Goal: Task Accomplishment & Management: Use online tool/utility

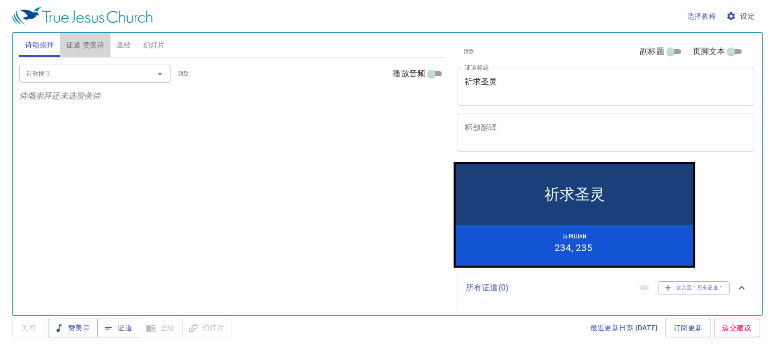
click at [92, 44] on span "证道 赞美诗" at bounding box center [85, 45] width 38 height 13
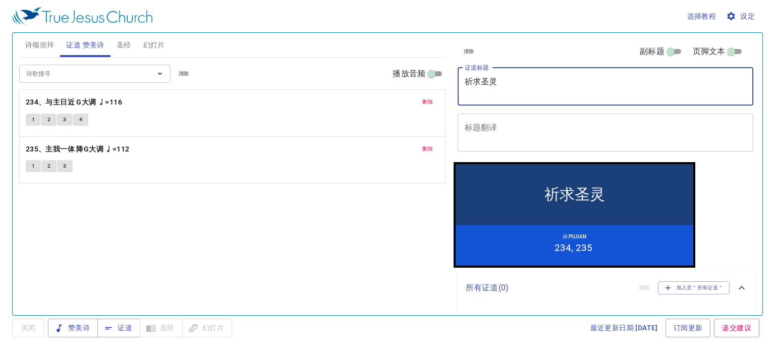
drag, startPoint x: 507, startPoint y: 78, endPoint x: 439, endPoint y: 73, distance: 67.8
click at [439, 73] on div "诗颂崇拜 证道 赞美诗 圣经 幻灯片 诗歌搜寻 诗歌搜寻 清除 播放音频 诗颂崇拜还未选赞美诗 诗歌搜寻 诗歌搜寻 清除 播放音频 删除 234、与主日近 G…" at bounding box center [387, 170] width 745 height 282
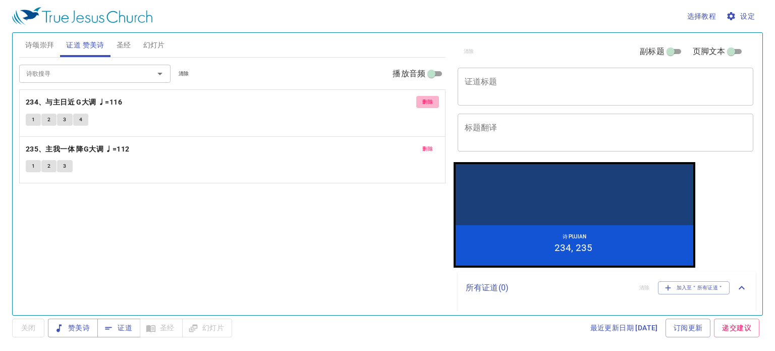
click at [428, 104] on span "删除" at bounding box center [427, 101] width 11 height 9
click at [428, 102] on span "删除" at bounding box center [427, 101] width 11 height 9
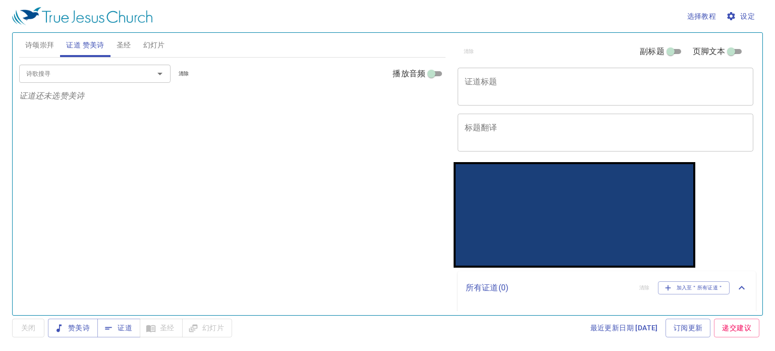
click at [34, 46] on span "诗颂崇拜" at bounding box center [39, 45] width 29 height 13
click at [83, 73] on input "诗歌搜寻" at bounding box center [80, 74] width 116 height 12
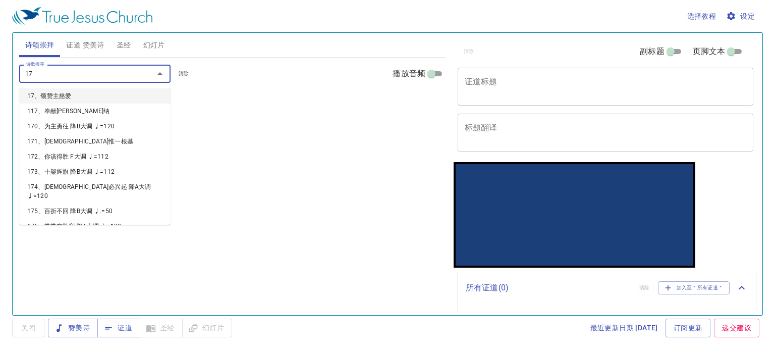
type input "171"
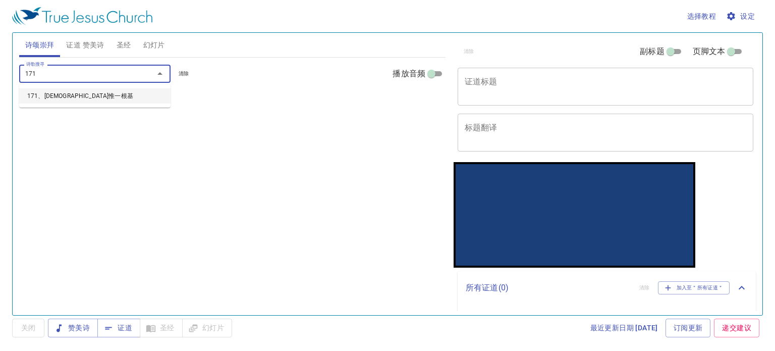
click at [70, 92] on li "171、[DEMOGRAPHIC_DATA]" at bounding box center [94, 95] width 151 height 15
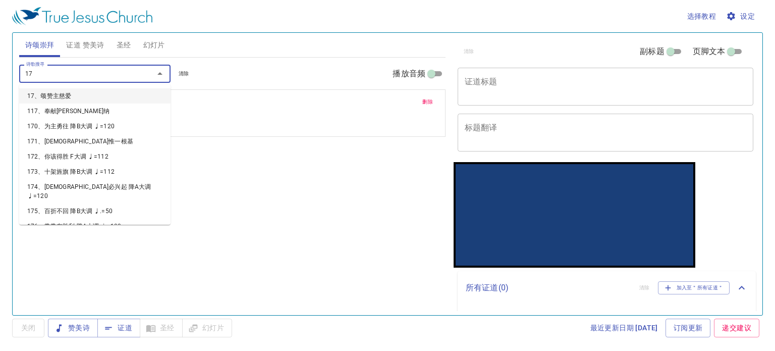
type input "172"
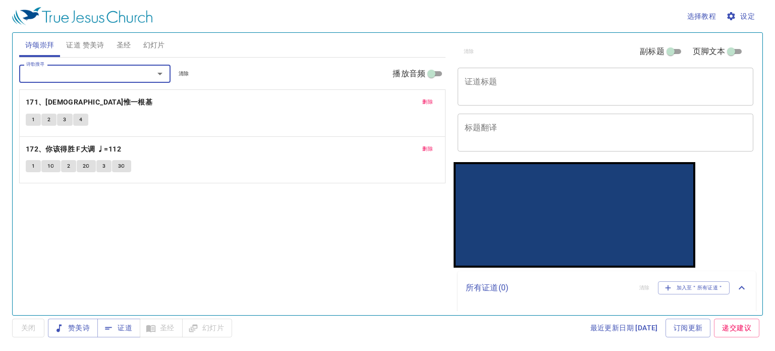
click at [65, 74] on input "诗歌搜寻" at bounding box center [80, 74] width 116 height 12
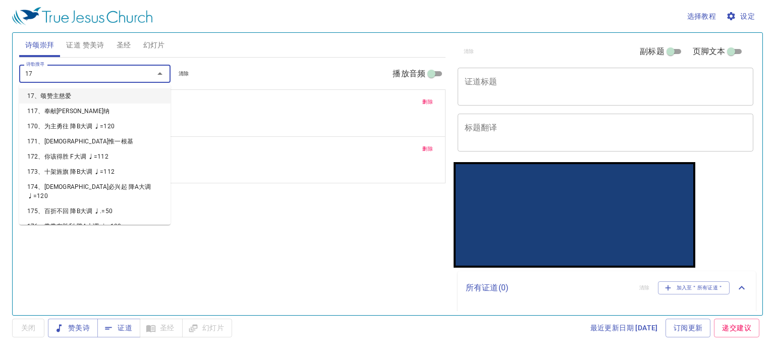
type input "173"
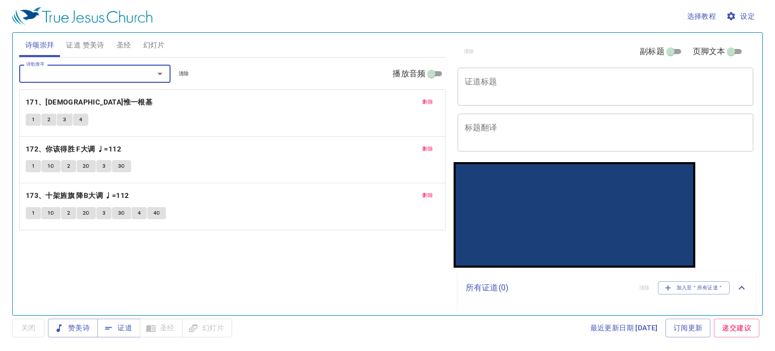
click at [65, 74] on input "诗歌搜寻" at bounding box center [80, 74] width 116 height 12
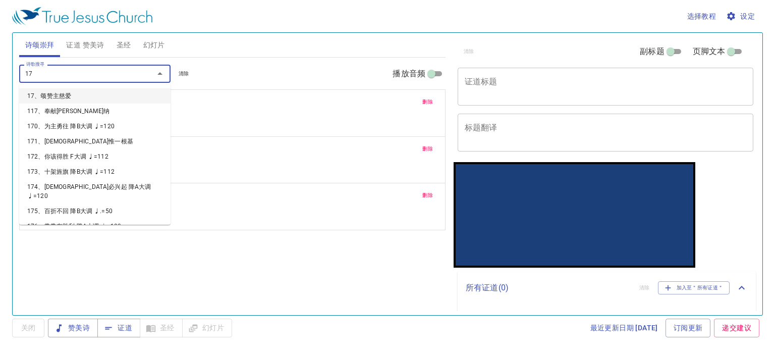
type input "174"
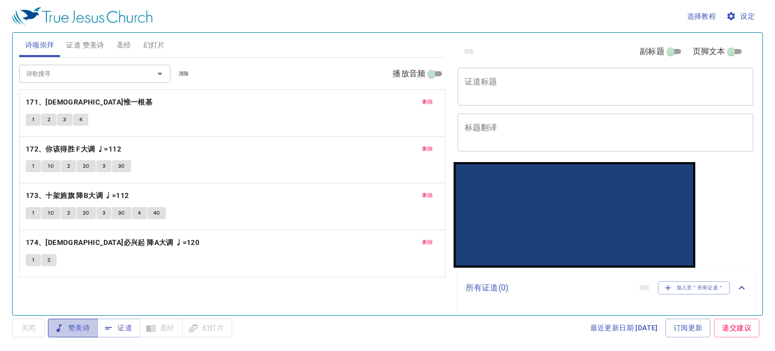
click at [71, 332] on span "赞美诗" at bounding box center [73, 327] width 34 height 13
click at [87, 42] on span "证道 赞美诗" at bounding box center [85, 45] width 38 height 13
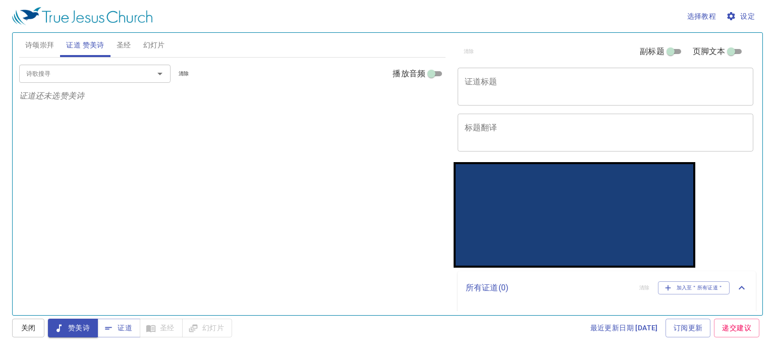
click at [46, 43] on span "诗颂崇拜" at bounding box center [39, 45] width 29 height 13
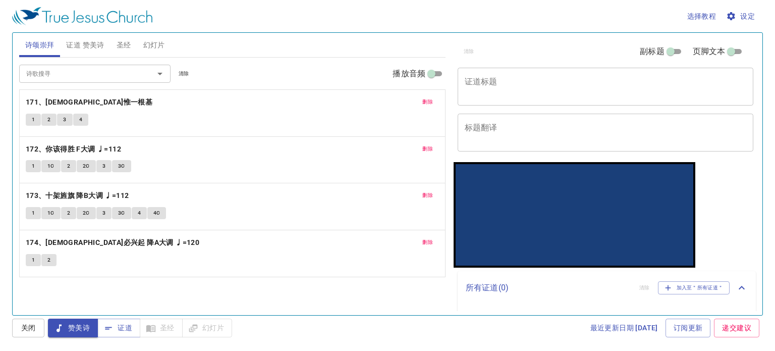
click at [156, 44] on span "幻灯片" at bounding box center [154, 45] width 22 height 13
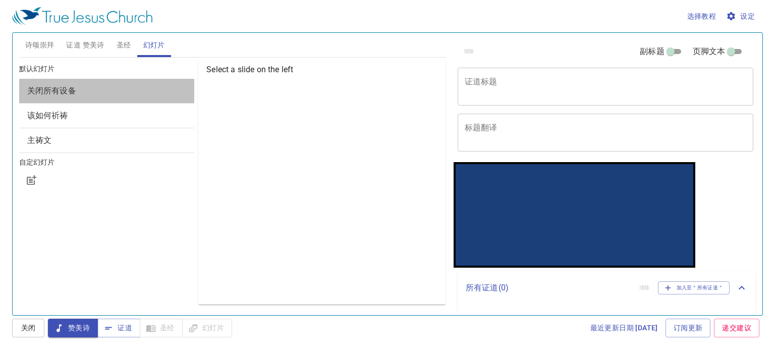
click at [61, 91] on span "关闭所有设备" at bounding box center [51, 91] width 49 height 10
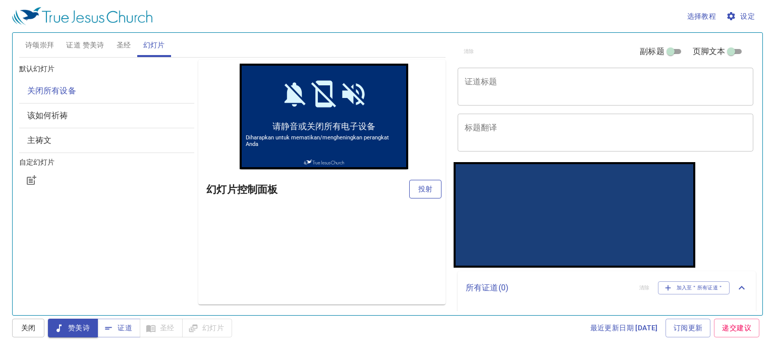
click at [423, 187] on span "投射" at bounding box center [425, 189] width 16 height 13
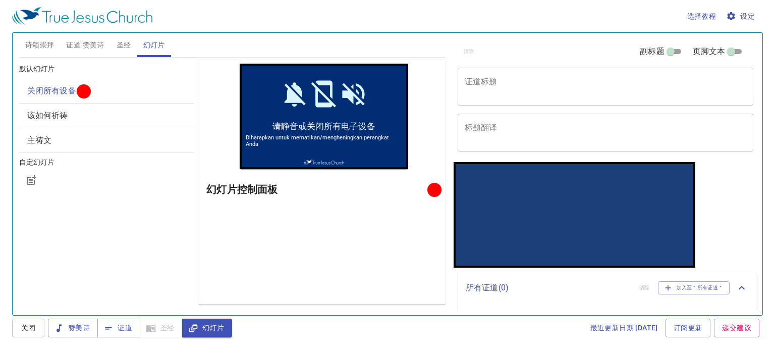
click at [69, 42] on span "证道 赞美诗" at bounding box center [85, 45] width 38 height 13
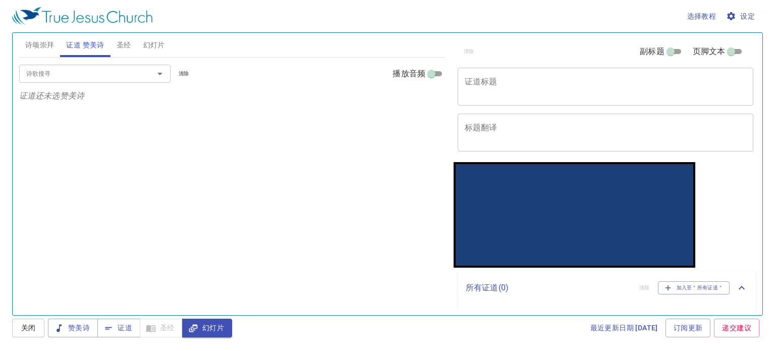
click at [517, 84] on textarea "证道标题" at bounding box center [605, 86] width 281 height 19
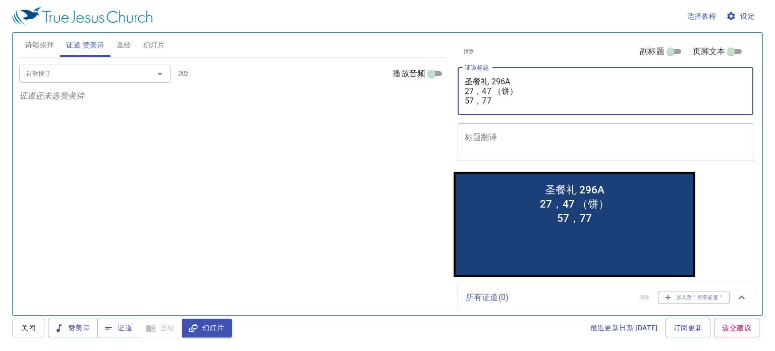
type textarea "圣餐礼 296A 27，47 （饼） 57，77 （"
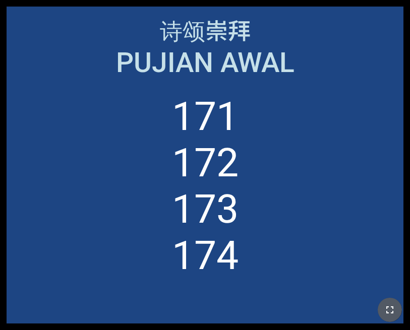
click at [387, 305] on icon "button" at bounding box center [390, 310] width 12 height 12
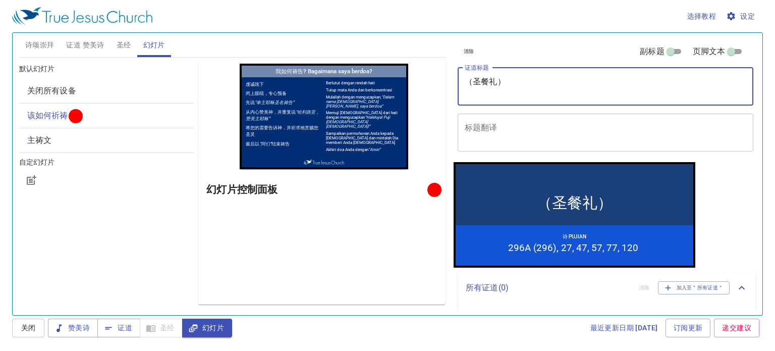
scroll to position [25, 0]
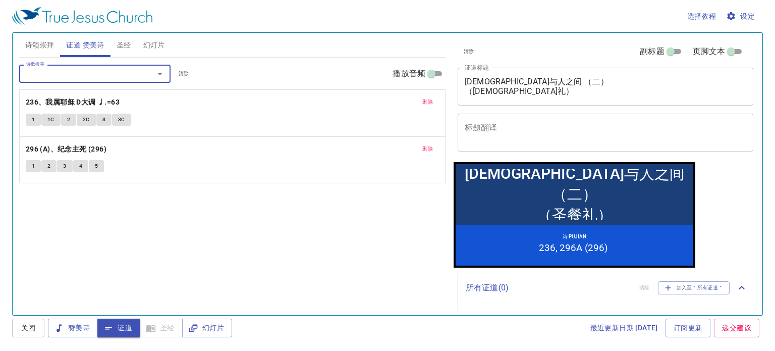
click at [70, 70] on input "诗歌搜寻" at bounding box center [80, 74] width 116 height 12
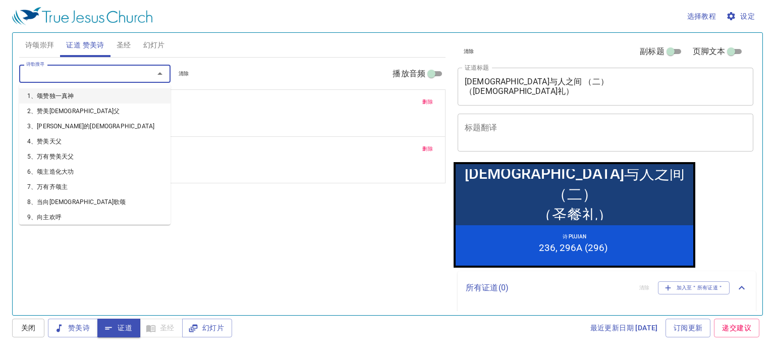
scroll to position [25, 0]
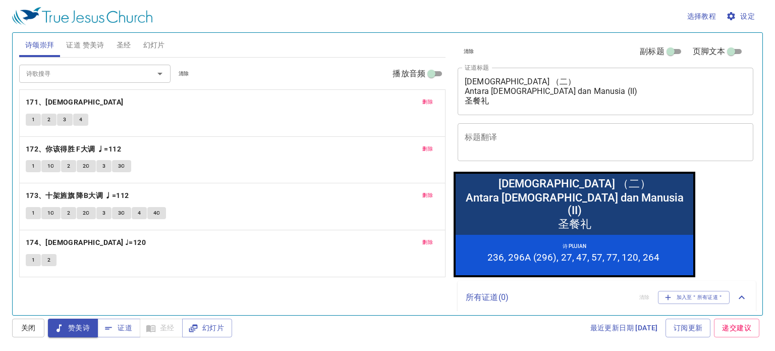
scroll to position [25, 0]
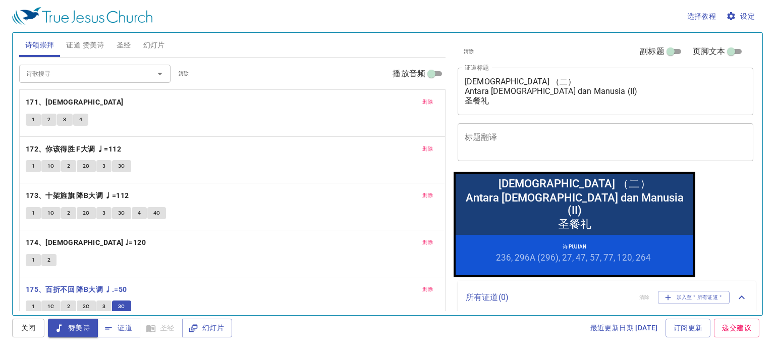
scroll to position [25, 0]
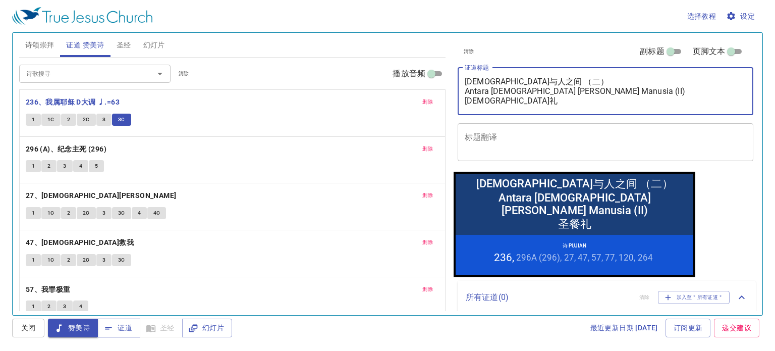
click at [0, 0] on span "证道" at bounding box center [0, 0] width 0 height 0
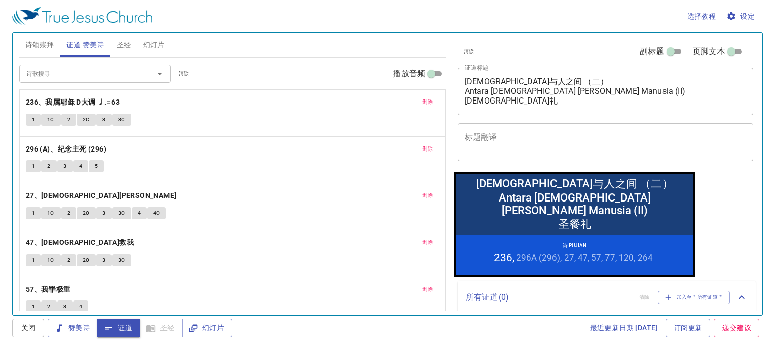
click at [0, 0] on span "证道" at bounding box center [0, 0] width 0 height 0
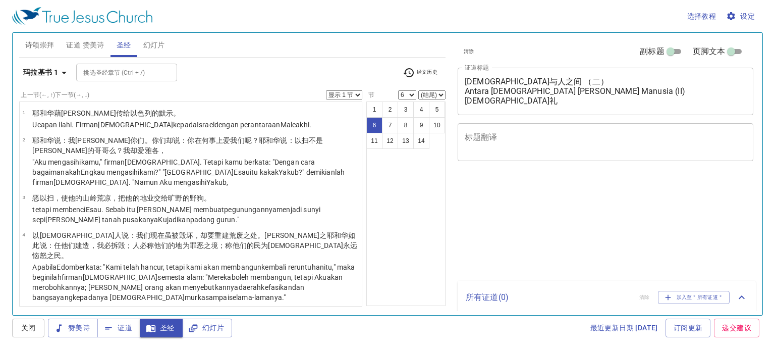
select select "6"
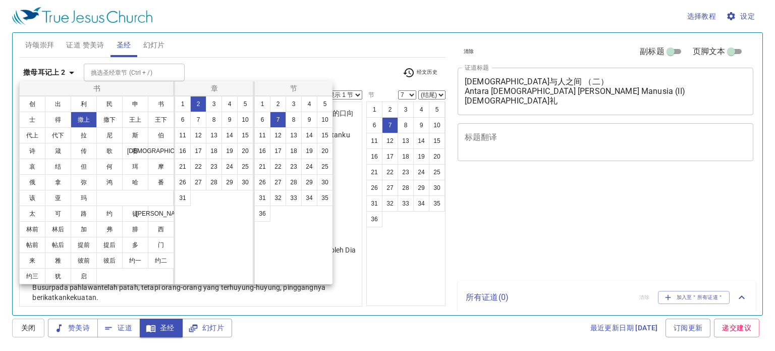
select select "7"
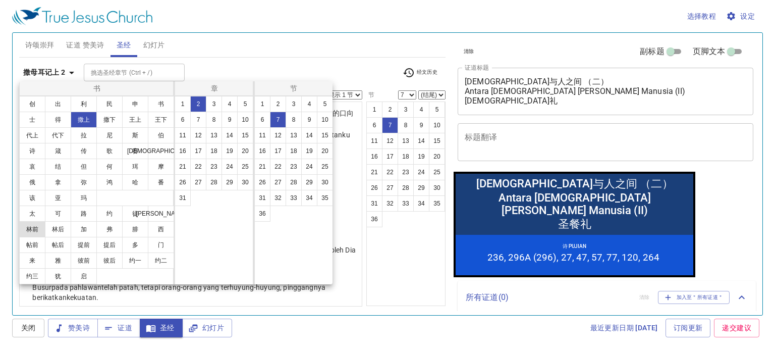
click at [0, 0] on button "林前" at bounding box center [0, 0] width 0 height 0
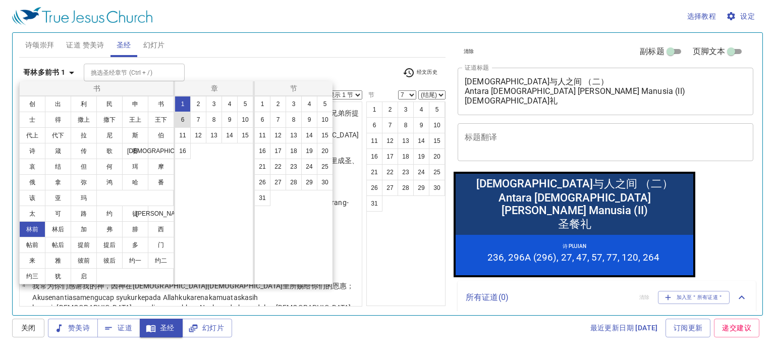
scroll to position [25, 0]
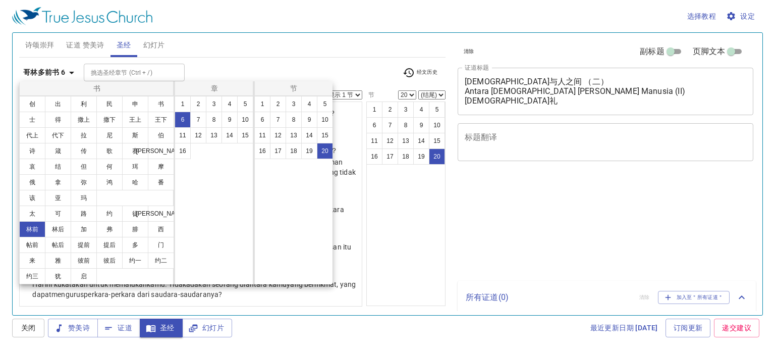
select select "20"
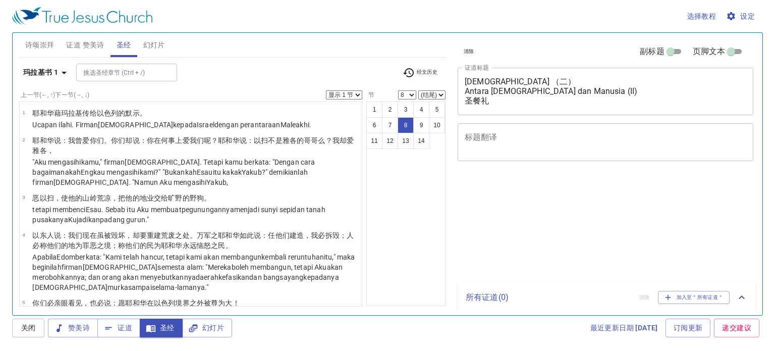
select select "8"
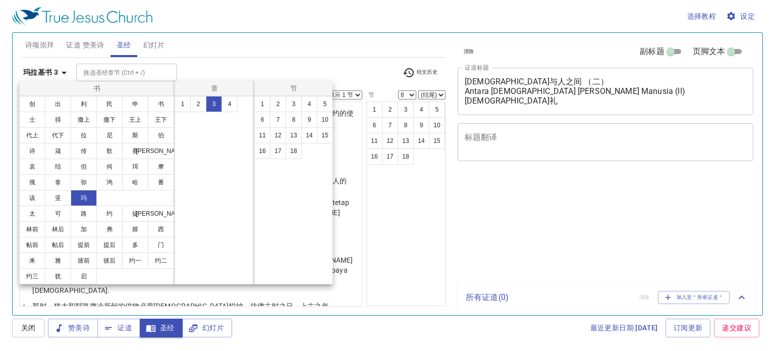
select select "8"
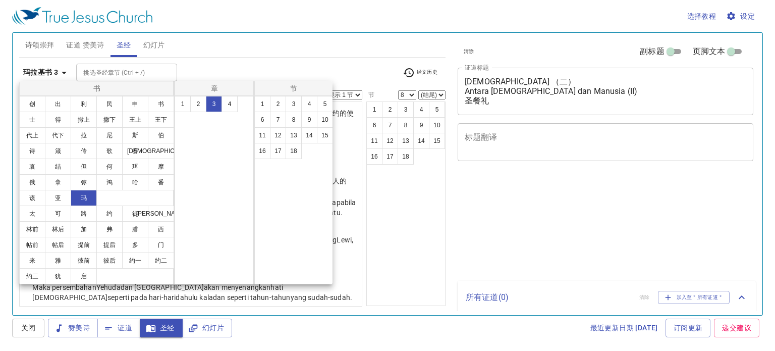
select select "8"
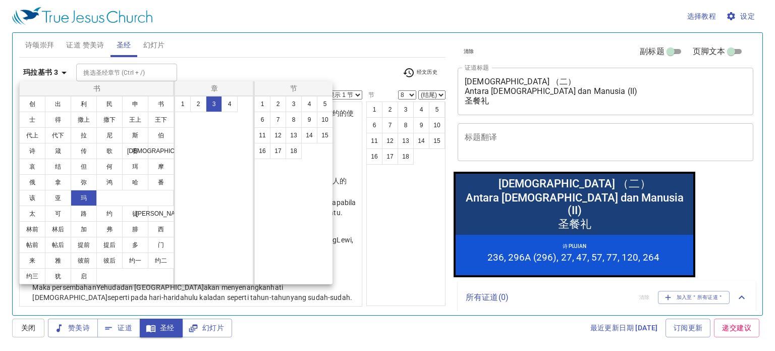
click at [0, 0] on div at bounding box center [0, 0] width 0 height 0
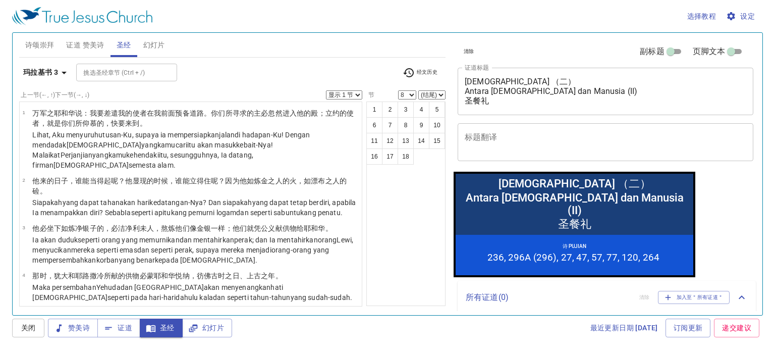
scroll to position [25, 0]
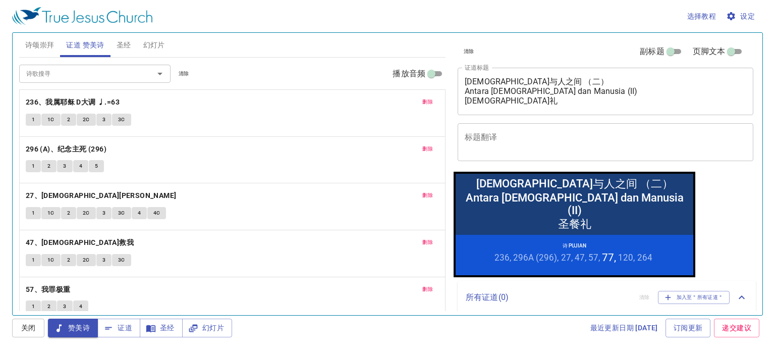
scroll to position [25, 0]
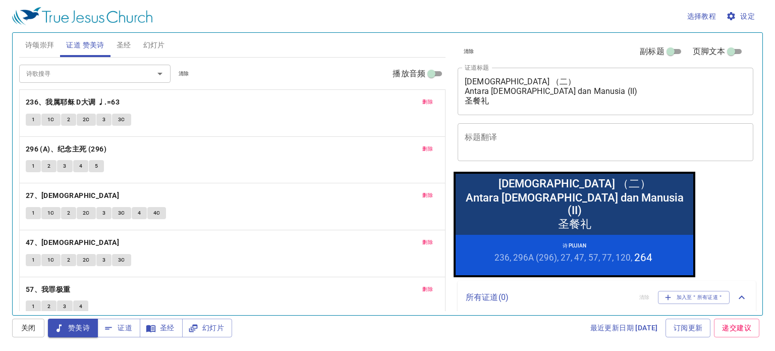
scroll to position [25, 0]
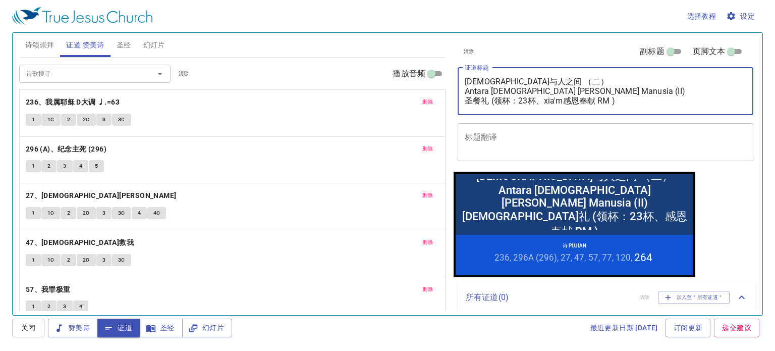
type textarea "神与人之间 （二） Antara Tuhan dan Manusia (II) 圣餐礼 (领杯：23杯、xia感恩奉献 RM )"
